Goal: Task Accomplishment & Management: Use online tool/utility

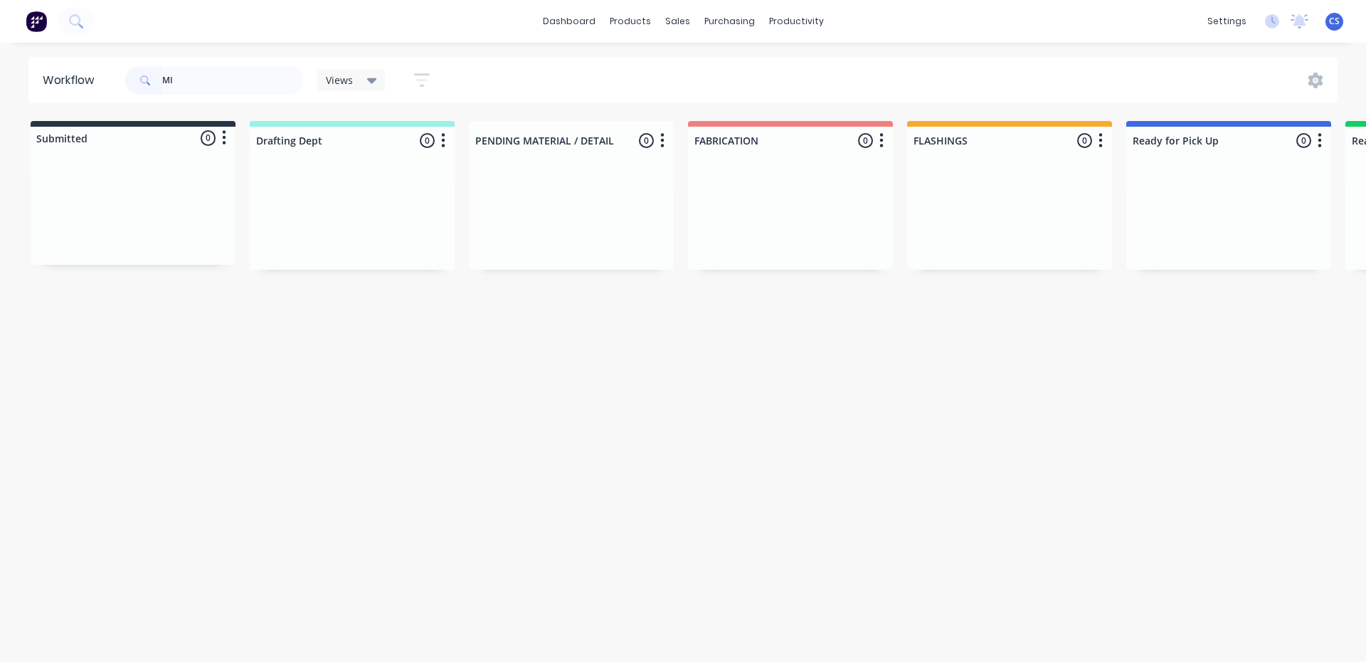
type input "M"
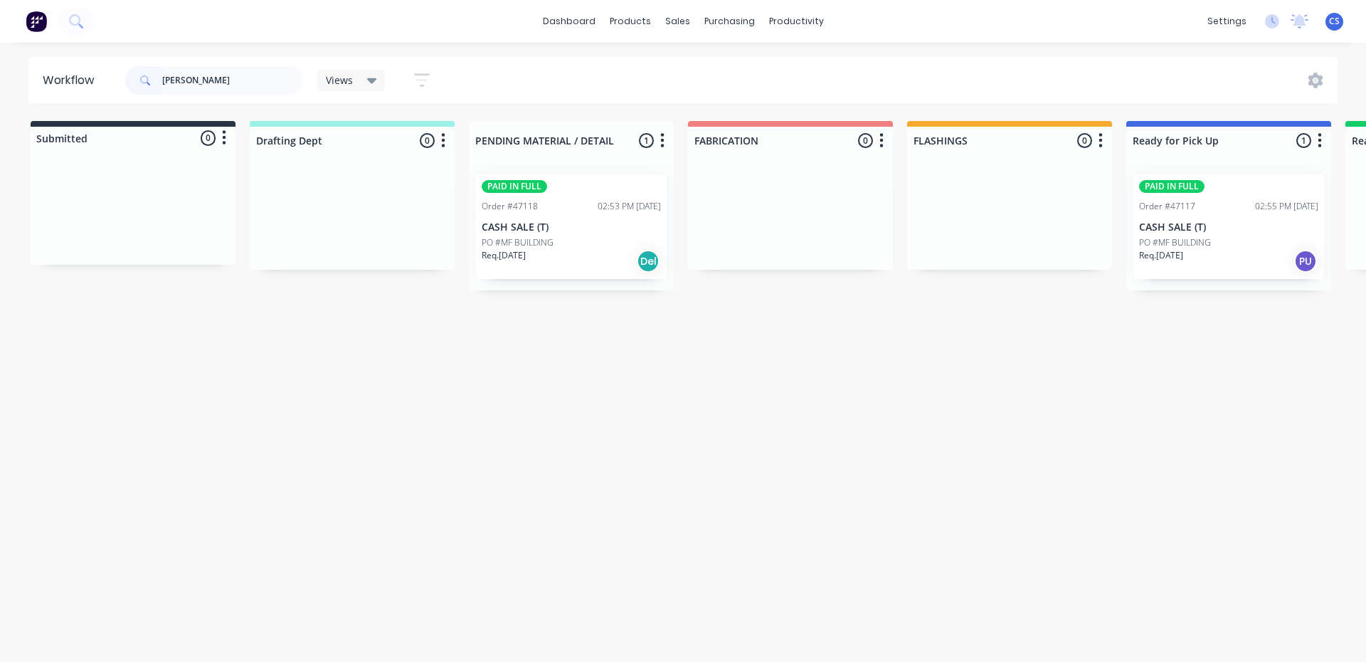
type input "[PERSON_NAME]"
click at [1195, 265] on div "Req. [DATE] PU" at bounding box center [1228, 261] width 179 height 24
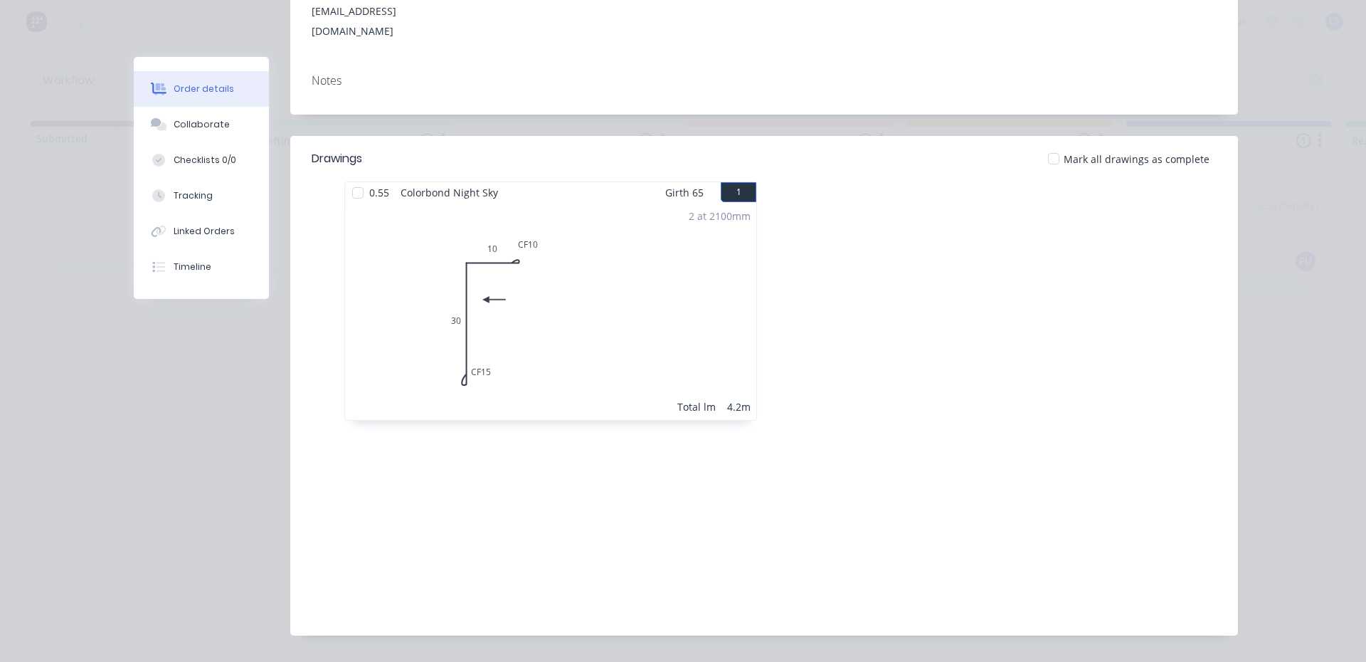
scroll to position [221, 0]
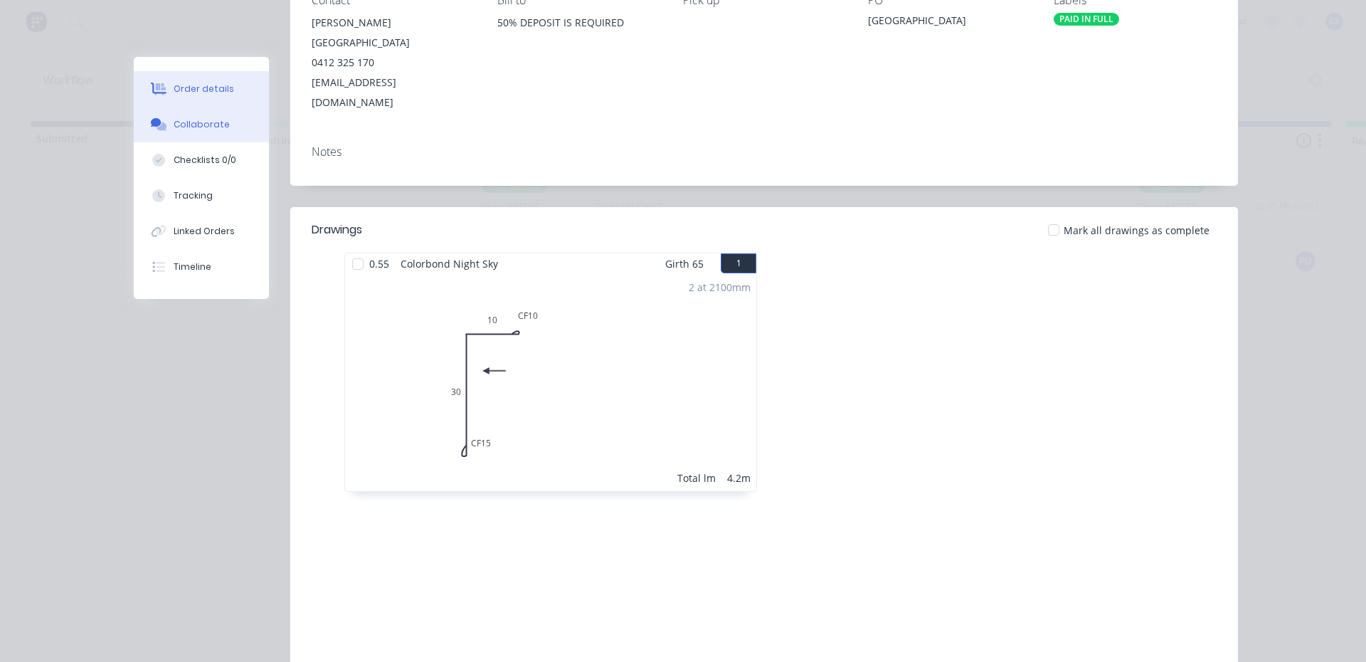
click at [183, 127] on div "Collaborate" at bounding box center [202, 124] width 56 height 13
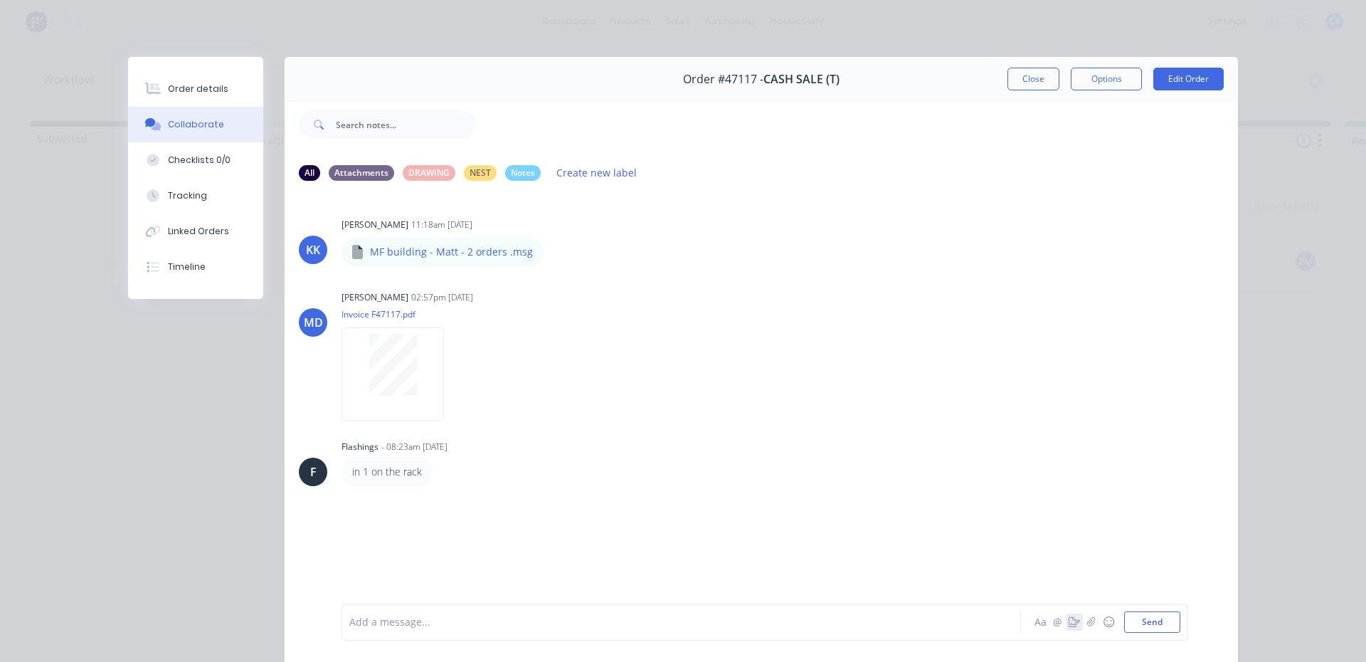
click at [1071, 618] on icon "button" at bounding box center [1074, 622] width 11 height 10
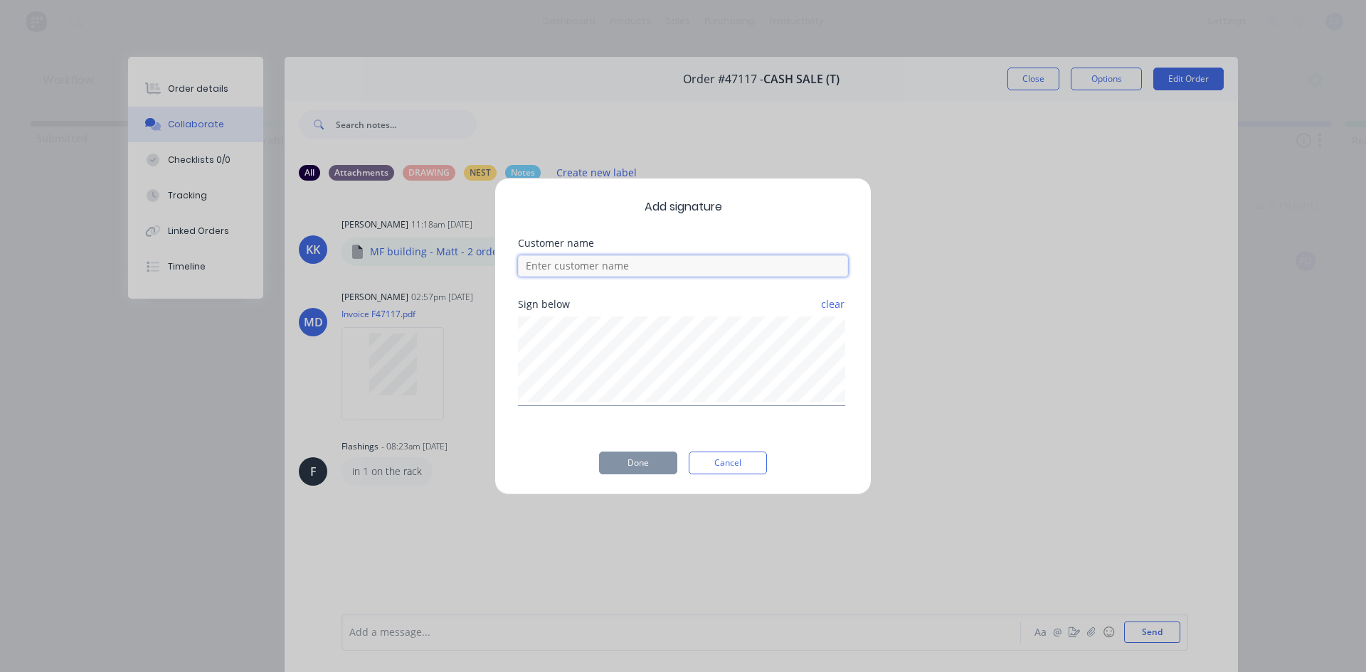
click at [648, 267] on input at bounding box center [683, 265] width 330 height 21
type input "MATT"
click at [641, 455] on button "Done" at bounding box center [638, 463] width 78 height 23
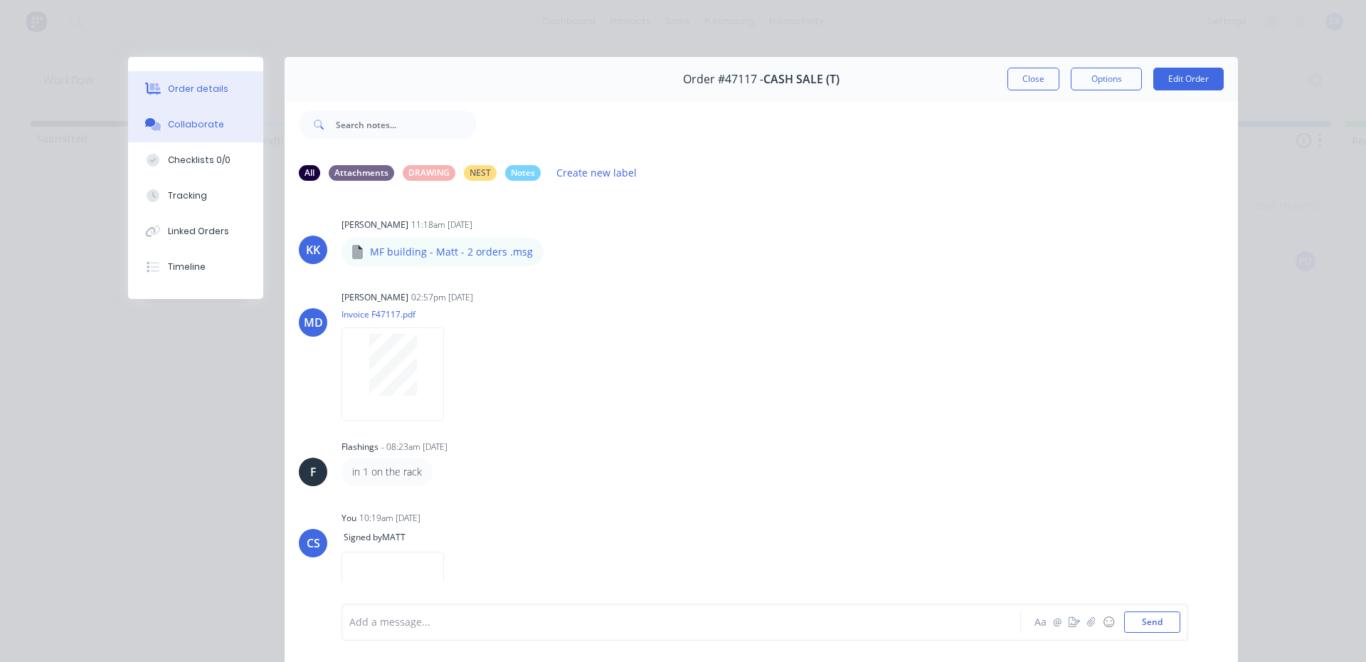
click at [157, 87] on div at bounding box center [152, 89] width 21 height 13
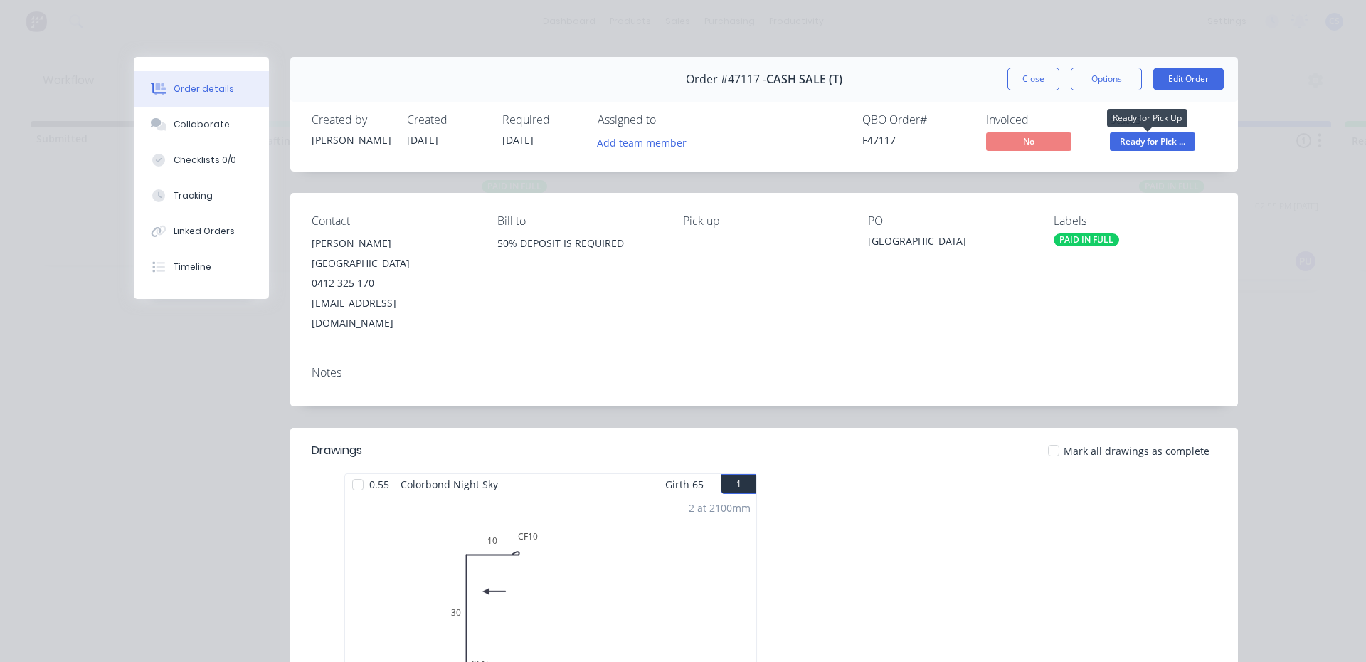
click at [1153, 139] on span "Ready for Pick ..." at bounding box center [1152, 141] width 85 height 18
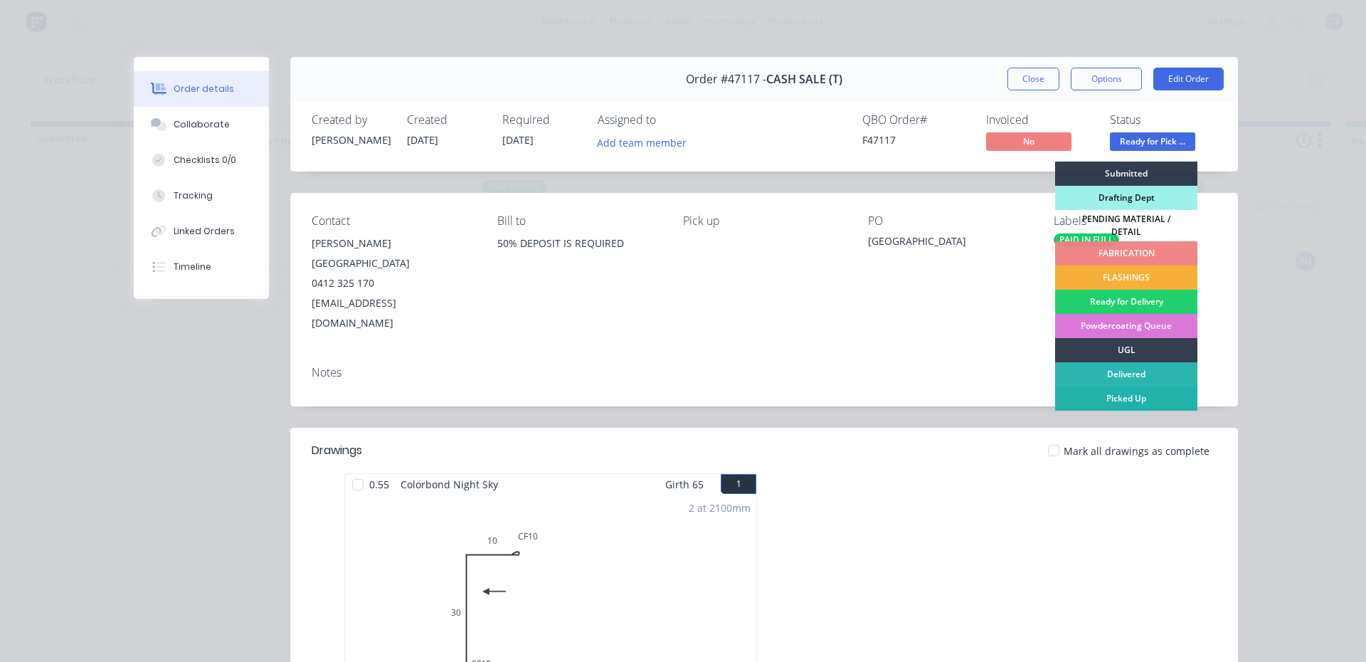
click at [1084, 392] on div "Picked Up" at bounding box center [1126, 398] width 142 height 24
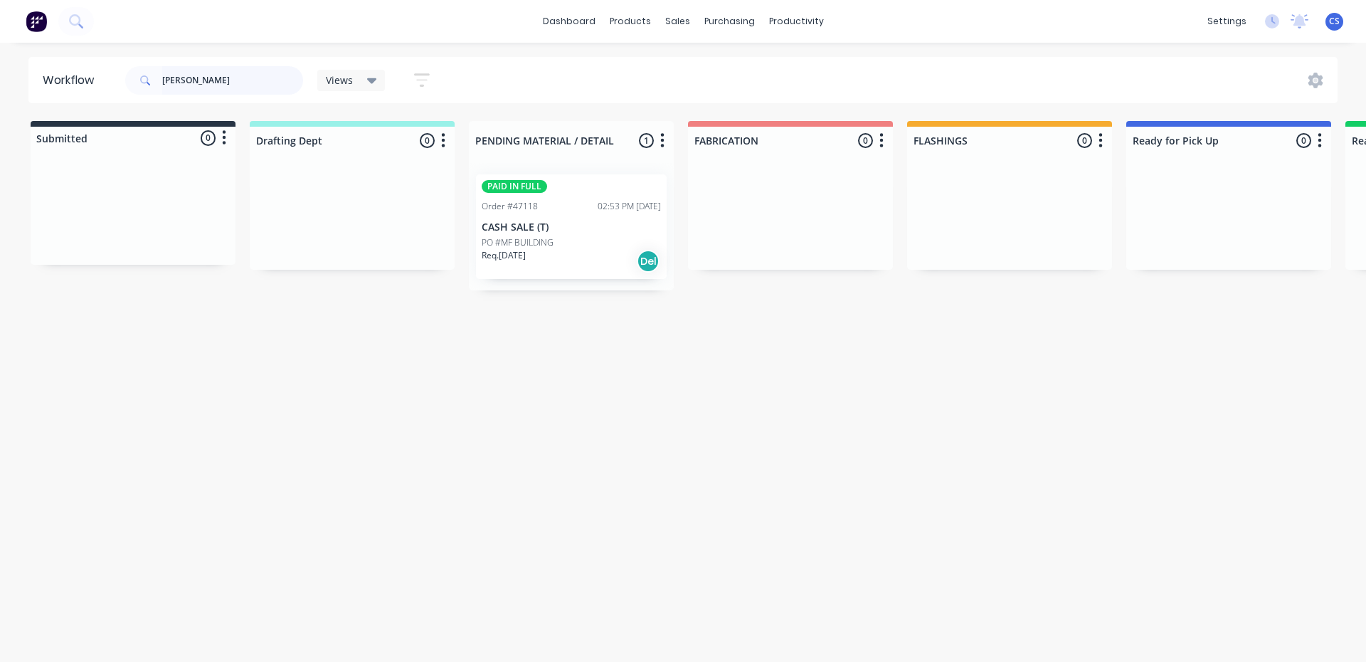
drag, startPoint x: 265, startPoint y: 79, endPoint x: 81, endPoint y: 78, distance: 184.3
click at [81, 78] on header "Workflow [PERSON_NAME] Views Save new view None (Default) edit Nilesh edit Prod…" at bounding box center [683, 80] width 1310 height 46
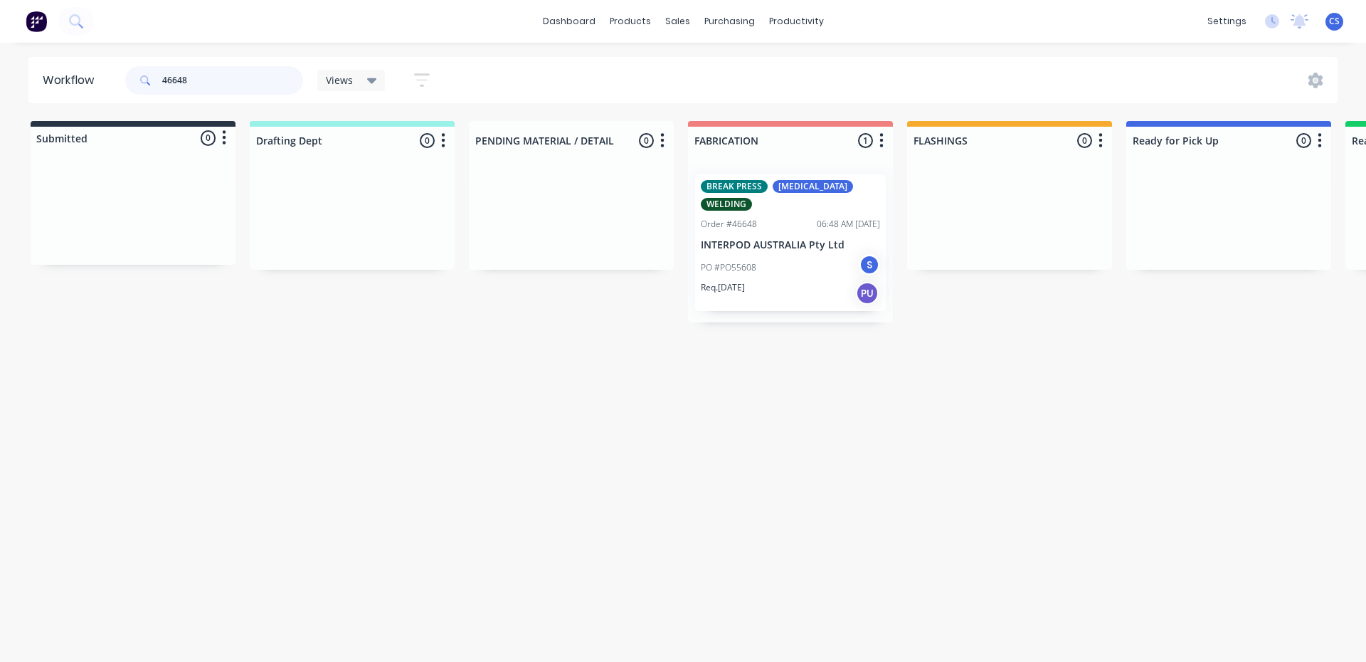
type input "46648"
click at [780, 254] on div "PO #PO55608 S" at bounding box center [790, 267] width 179 height 27
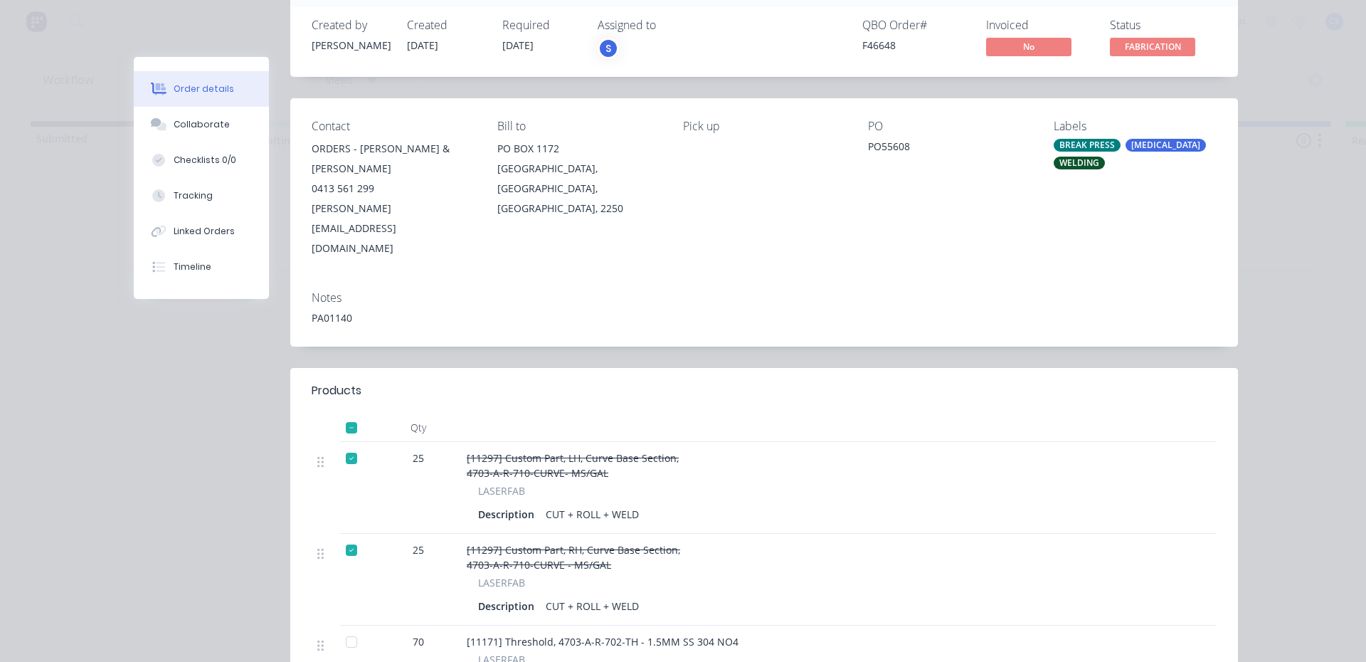
scroll to position [213, 0]
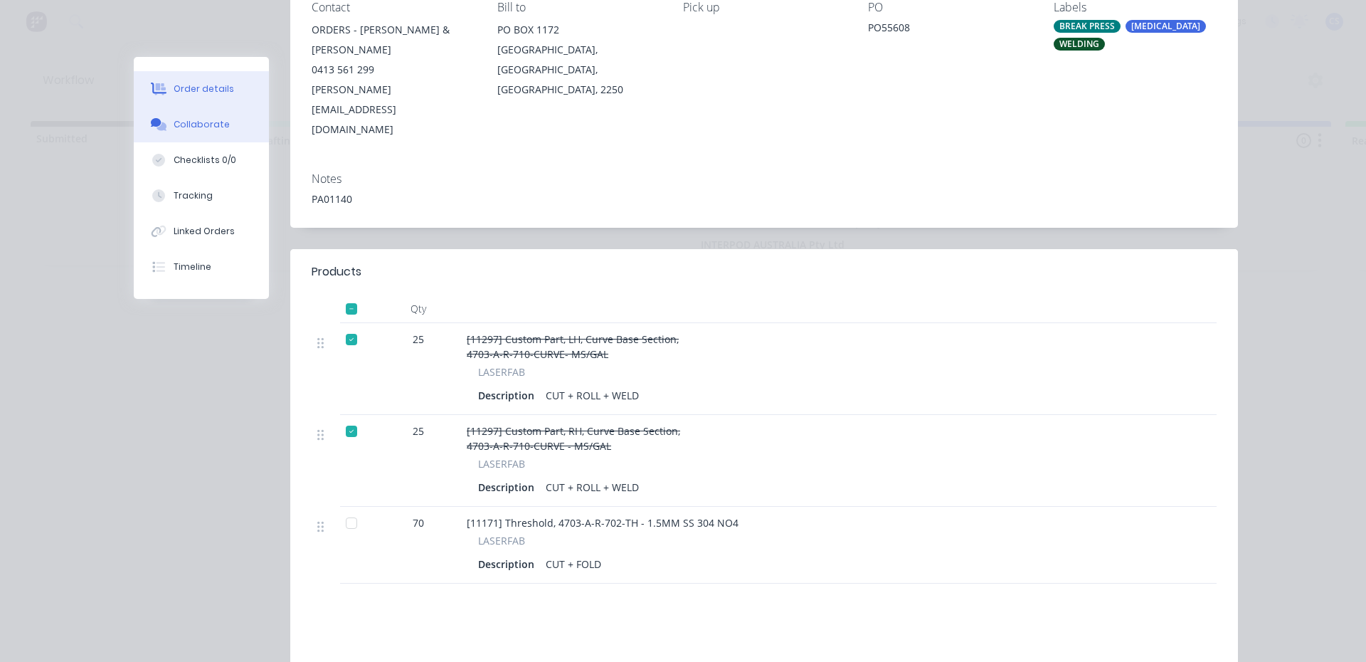
click at [198, 127] on div "Collaborate" at bounding box center [202, 124] width 56 height 13
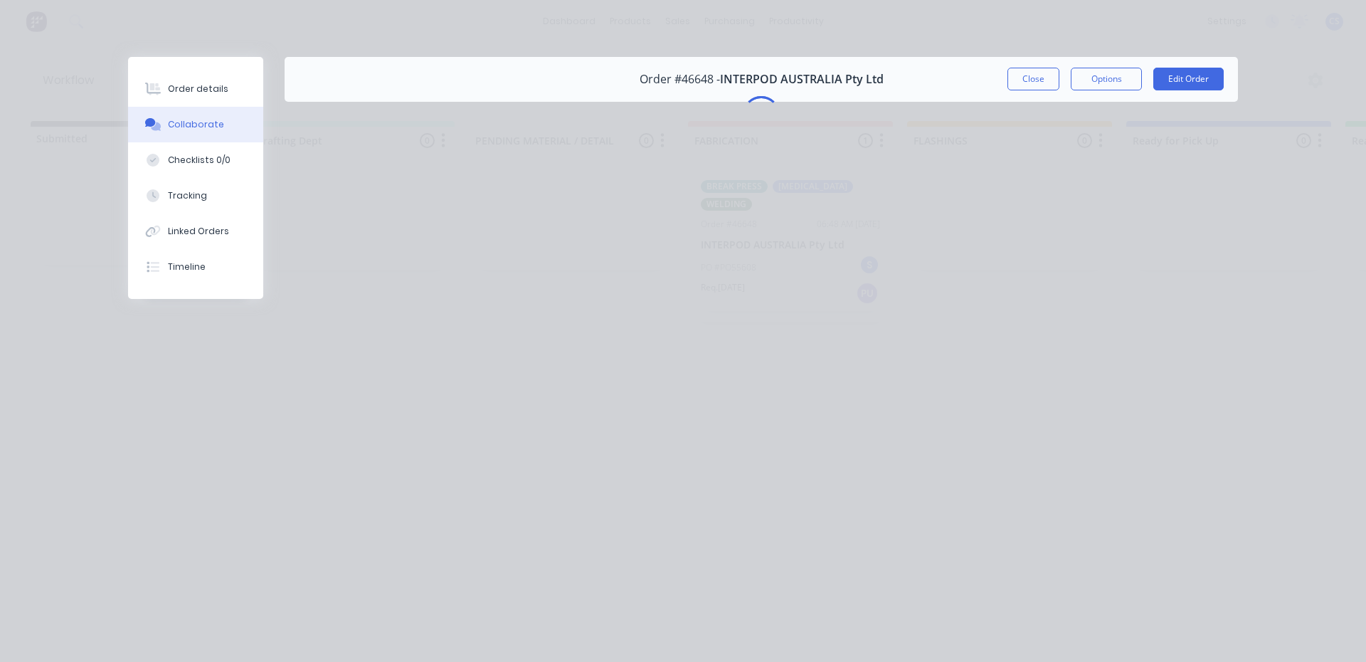
scroll to position [0, 0]
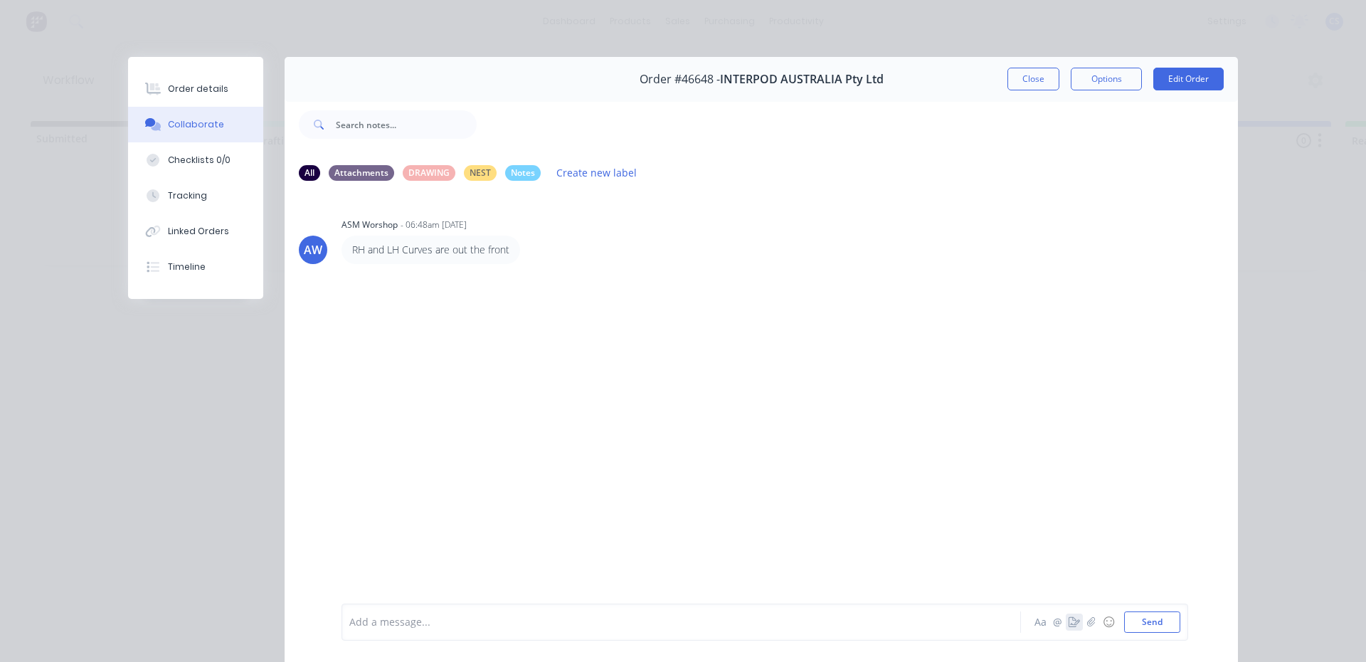
click at [1069, 623] on icon "button" at bounding box center [1074, 622] width 11 height 10
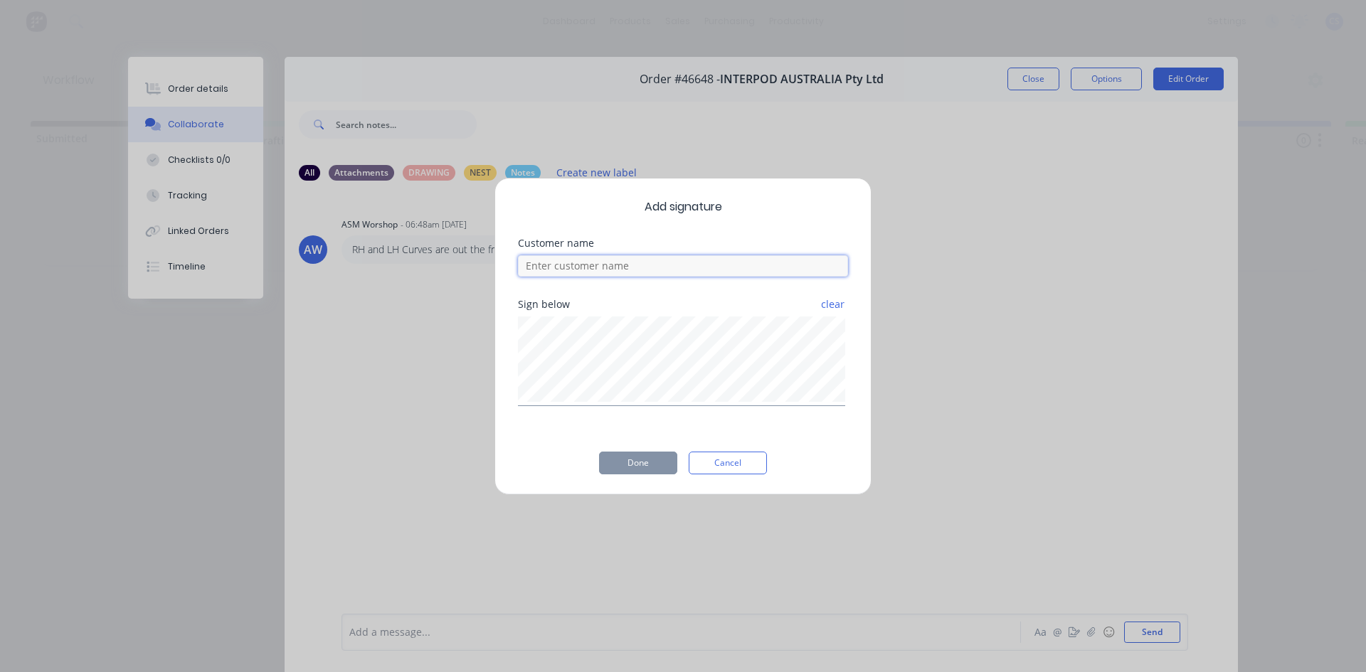
click at [651, 267] on input at bounding box center [683, 265] width 330 height 21
type input "[PERSON_NAME] COLLECTED CURVES"
click at [624, 453] on button "Done" at bounding box center [638, 463] width 78 height 23
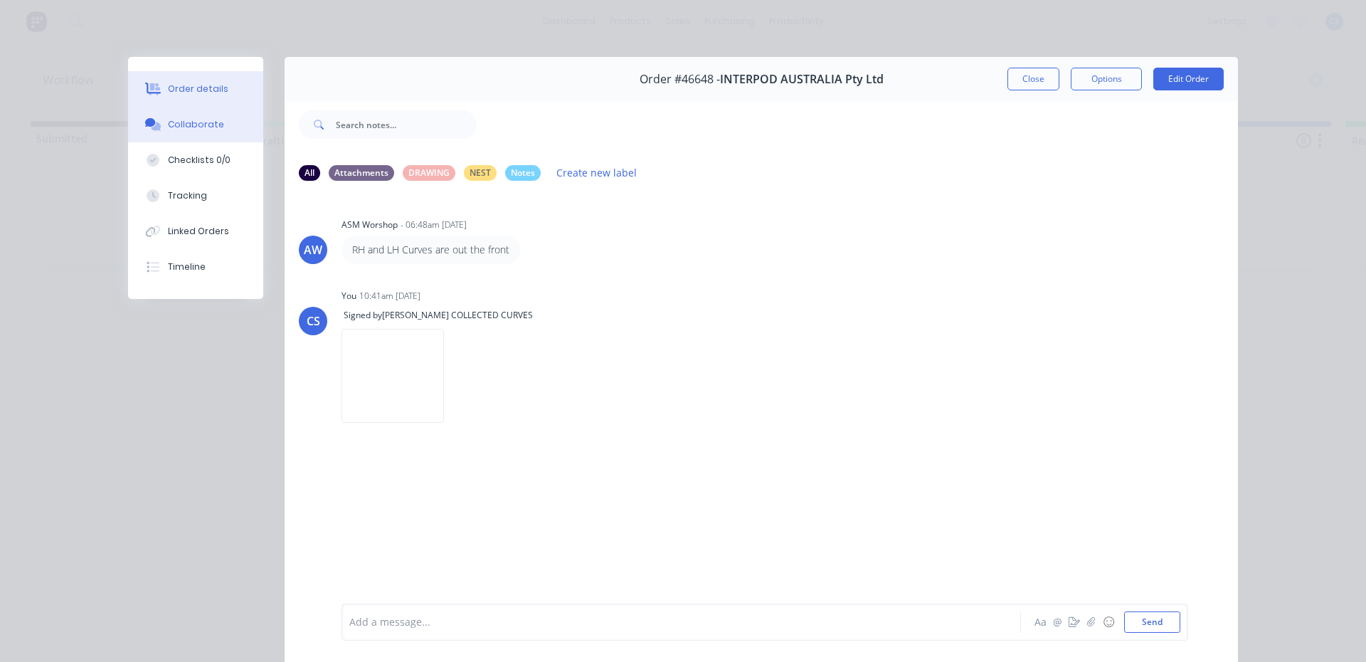
click at [160, 98] on button "Order details" at bounding box center [195, 89] width 135 height 36
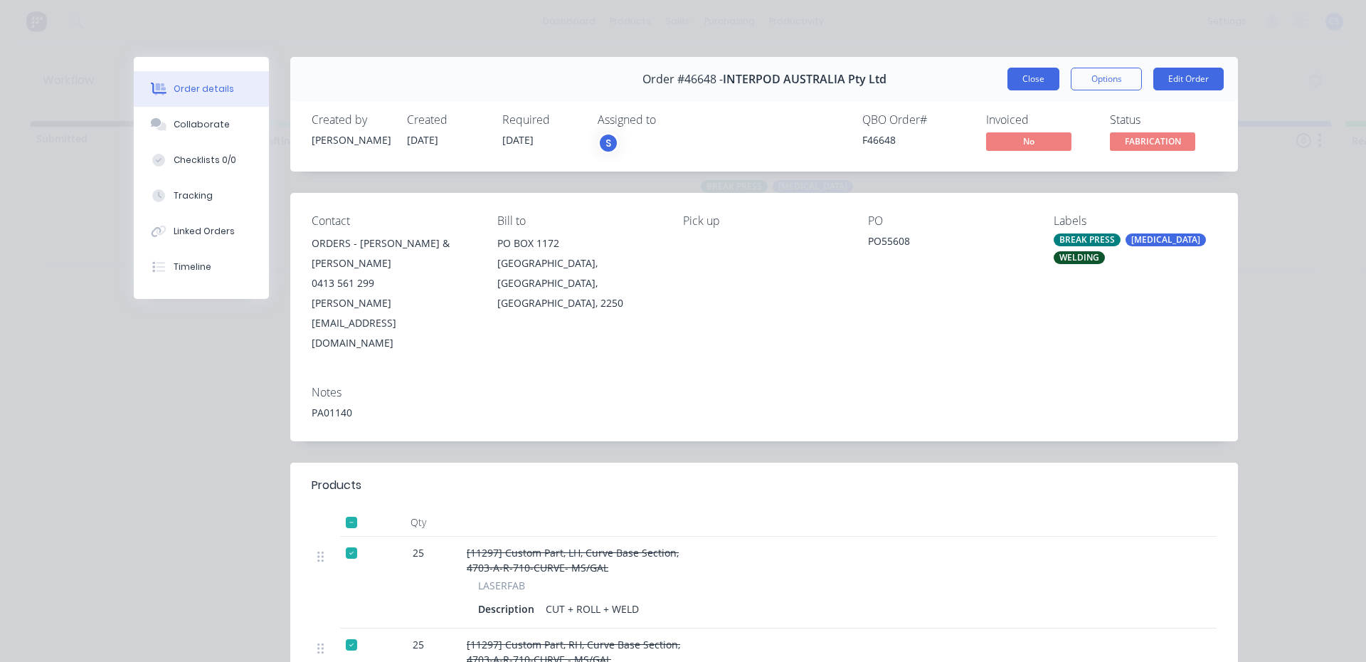
click at [1027, 68] on button "Close" at bounding box center [1034, 79] width 52 height 23
